Goal: Find specific page/section: Find specific page/section

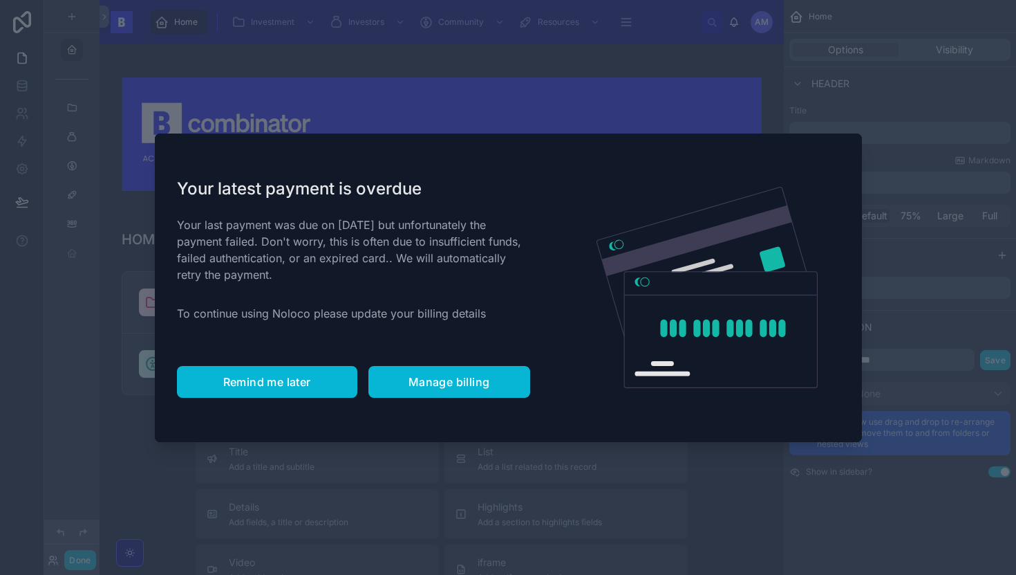
click at [293, 391] on button "Remind me later" at bounding box center [267, 382] width 180 height 32
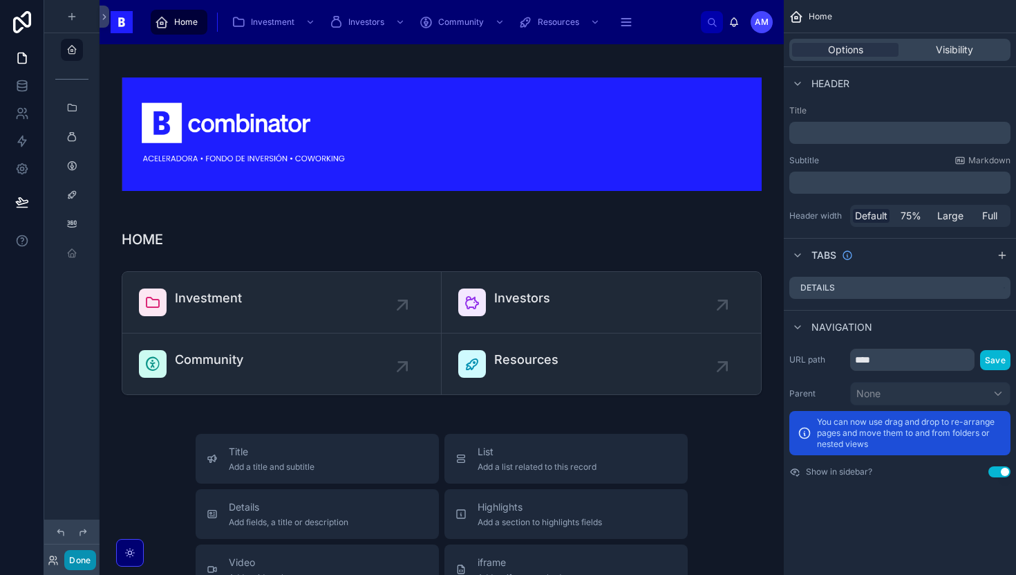
click at [75, 560] on button "Done" at bounding box center [79, 560] width 31 height 20
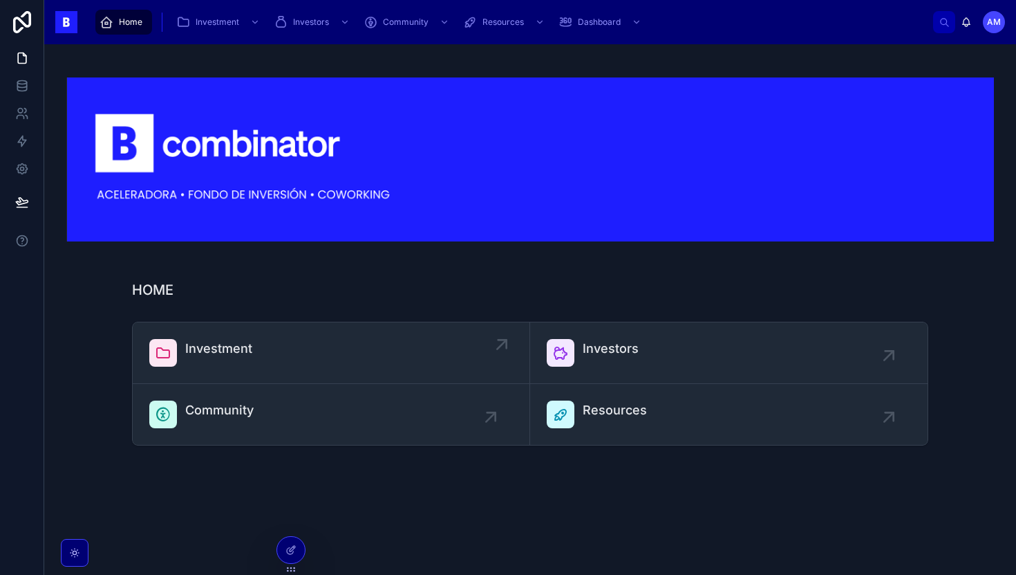
click at [201, 368] on link "Investment" at bounding box center [332, 353] width 398 height 62
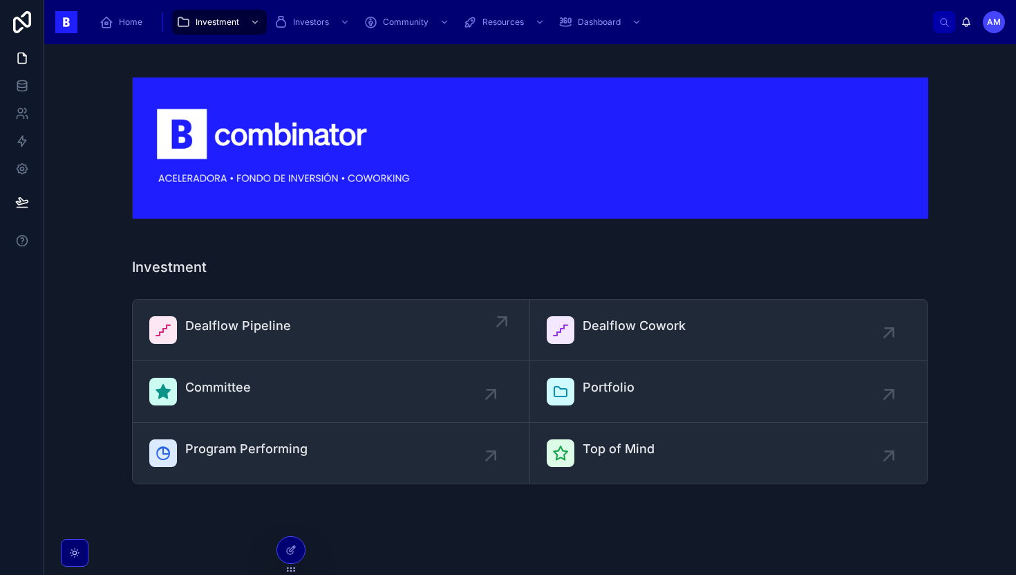
click at [244, 318] on span "Dealflow Pipeline" at bounding box center [238, 325] width 106 height 19
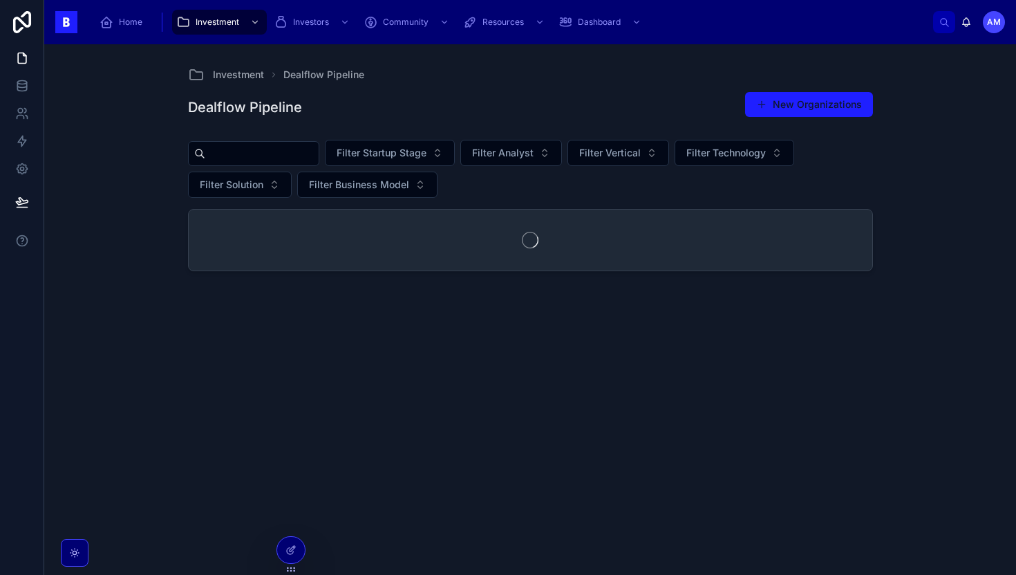
click at [298, 151] on input "text" at bounding box center [261, 153] width 113 height 19
